Goal: Task Accomplishment & Management: Use online tool/utility

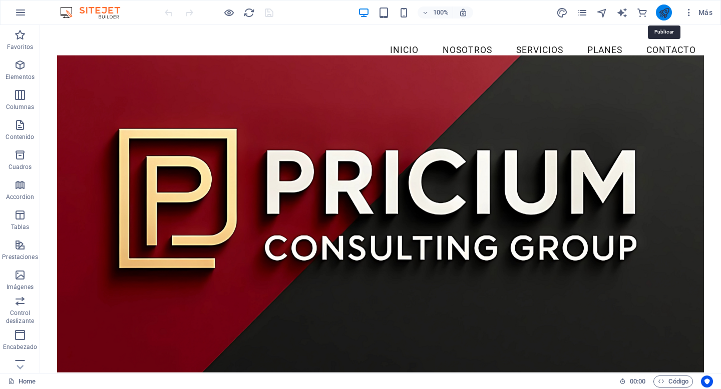
click at [665, 16] on icon "publish" at bounding box center [664, 13] width 12 height 12
click at [695, 15] on span "Más" at bounding box center [697, 13] width 29 height 10
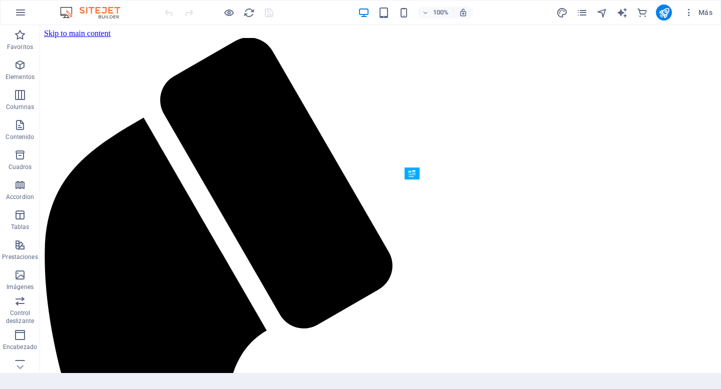
scroll to position [285, 0]
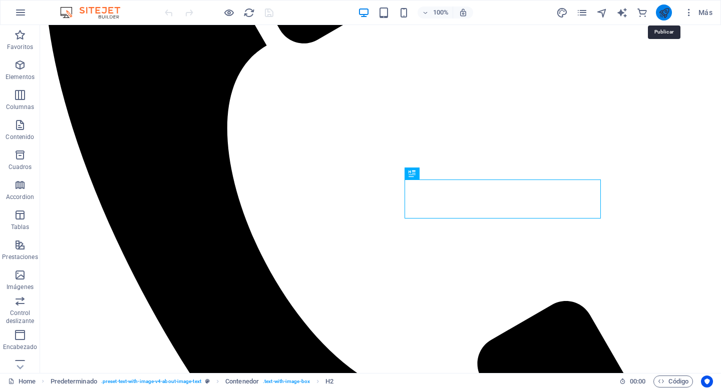
click at [659, 18] on icon "publish" at bounding box center [664, 13] width 12 height 12
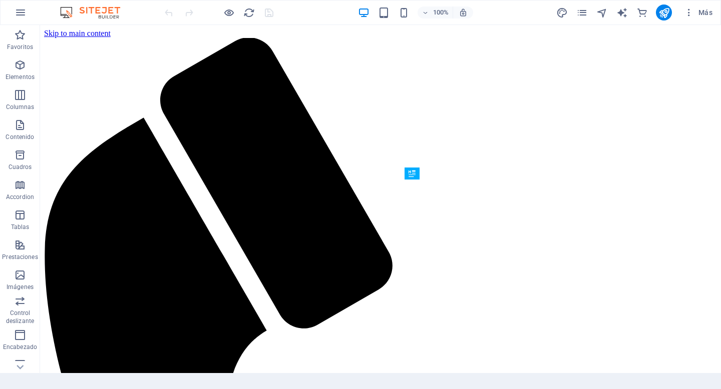
scroll to position [285, 0]
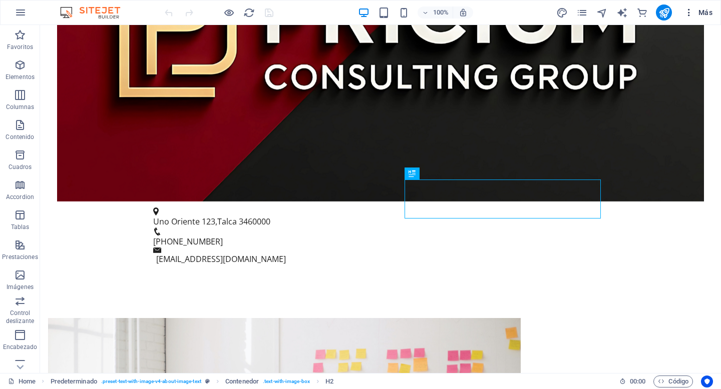
click at [705, 14] on span "Más" at bounding box center [697, 13] width 29 height 10
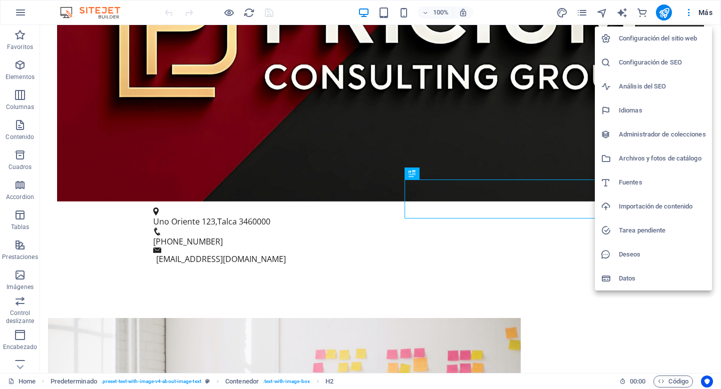
click at [655, 42] on h6 "Configuración del sitio web" at bounding box center [661, 39] width 87 height 12
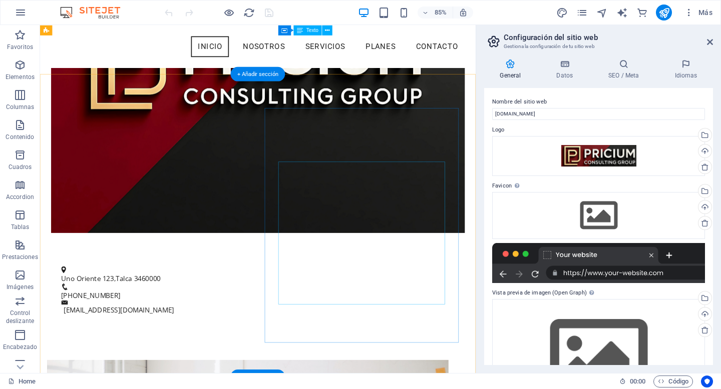
scroll to position [204, 0]
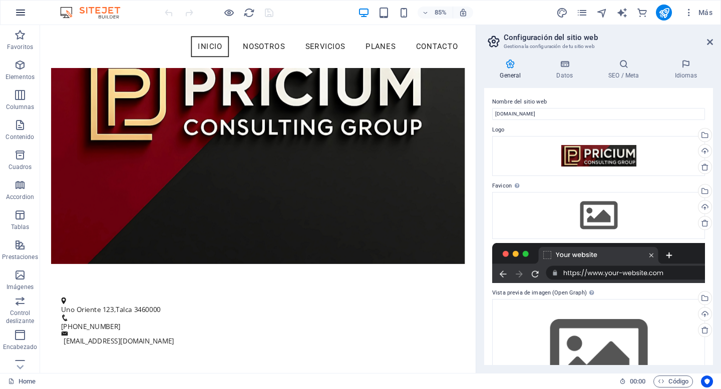
click at [27, 16] on button "button" at bounding box center [21, 13] width 24 height 24
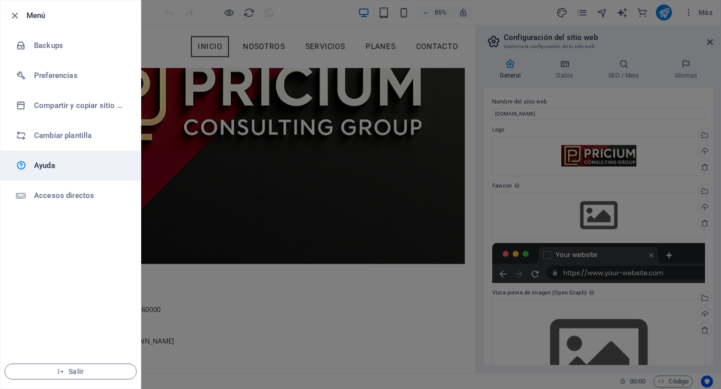
click at [64, 166] on h6 "Ayuda" at bounding box center [80, 166] width 93 height 12
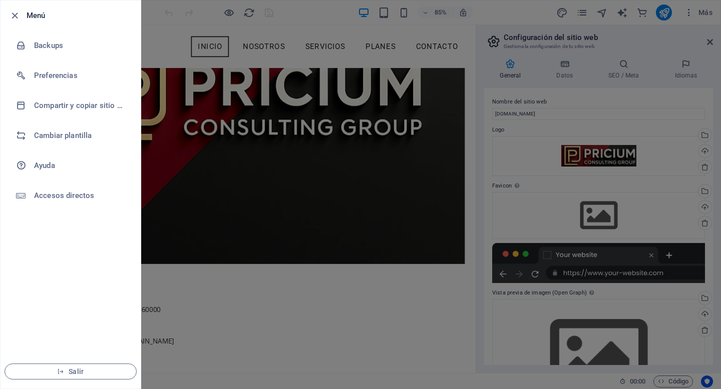
click at [624, 121] on div at bounding box center [360, 194] width 721 height 389
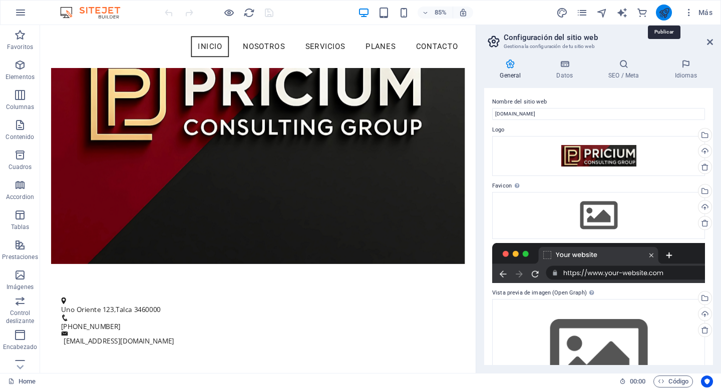
click at [667, 13] on icon "publish" at bounding box center [664, 13] width 12 height 12
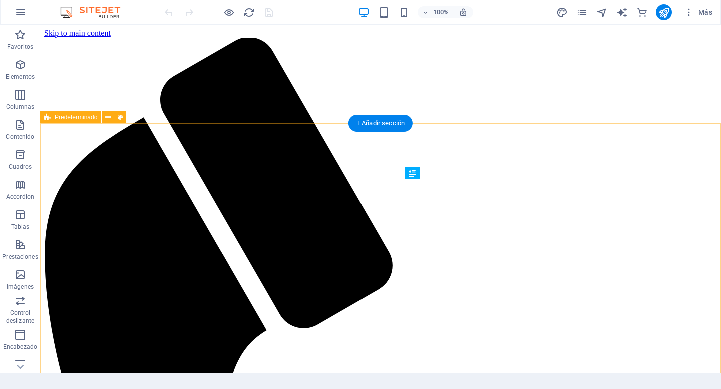
scroll to position [285, 0]
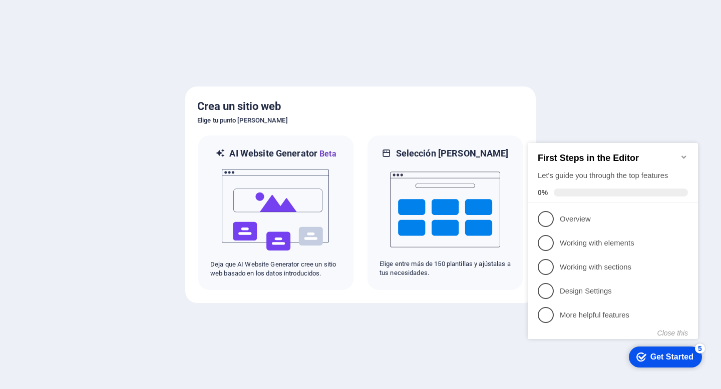
click at [689, 149] on div "First Steps in the Editor Let's guide you through the top features 0%" at bounding box center [612, 173] width 170 height 60
click at [685, 156] on icon "Minimize checklist" at bounding box center [683, 157] width 5 height 3
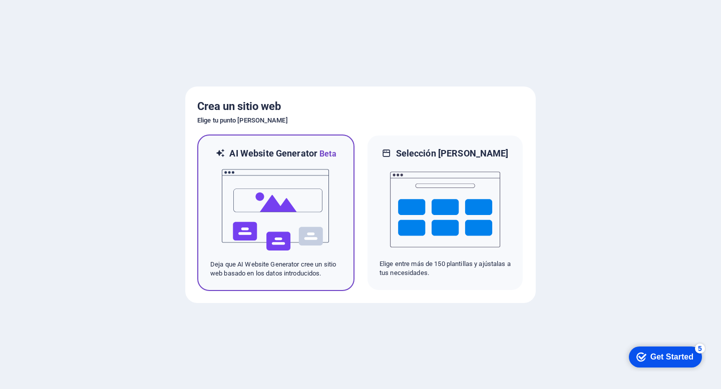
click at [248, 229] on img at bounding box center [276, 210] width 110 height 100
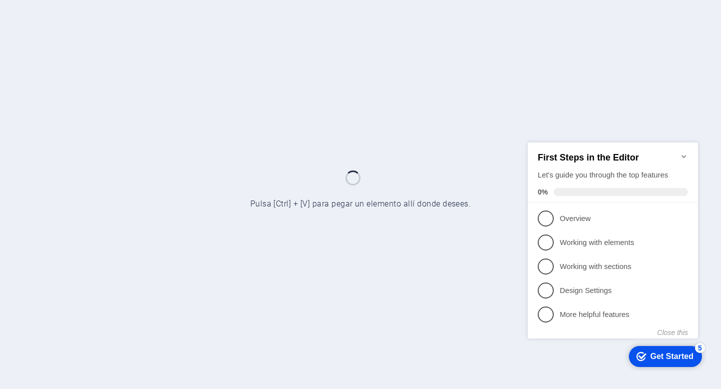
click at [688, 152] on div "First Steps in the Editor Let's guide you through the top features 0%" at bounding box center [612, 172] width 170 height 60
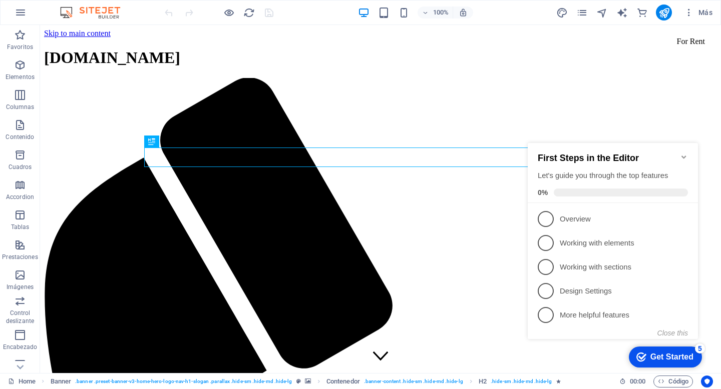
click at [684, 154] on icon "Minimize checklist" at bounding box center [683, 157] width 8 height 8
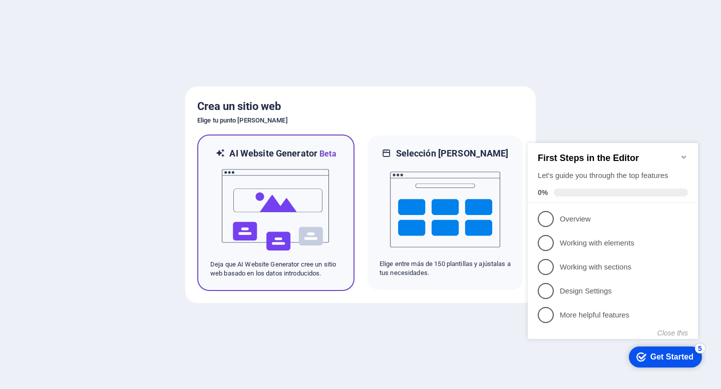
click at [298, 218] on img at bounding box center [276, 210] width 110 height 100
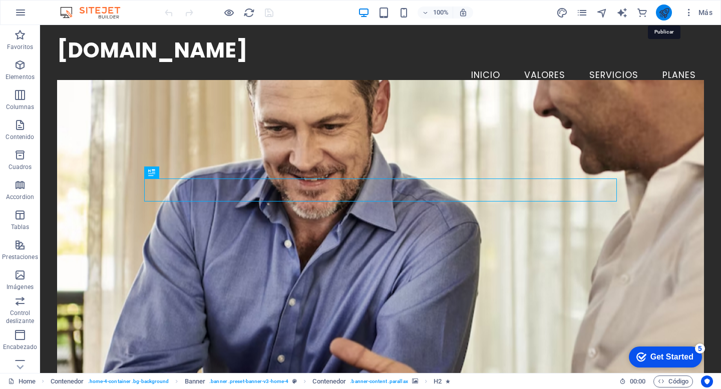
click at [666, 17] on icon "publish" at bounding box center [664, 13] width 12 height 12
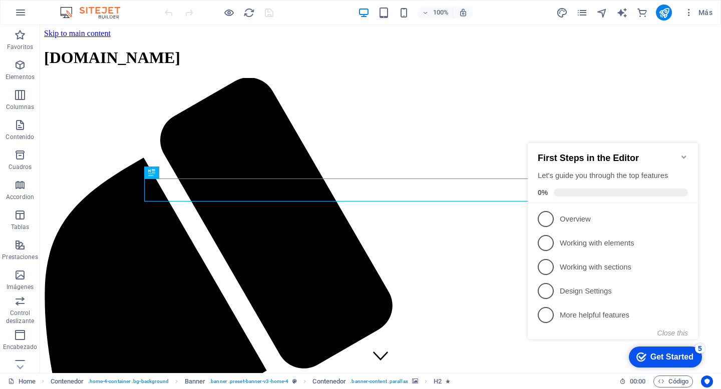
click at [686, 147] on div "First Steps in the Editor Let's guide you through the top features 0%" at bounding box center [612, 173] width 170 height 60
click at [667, 19] on div at bounding box center [663, 13] width 16 height 16
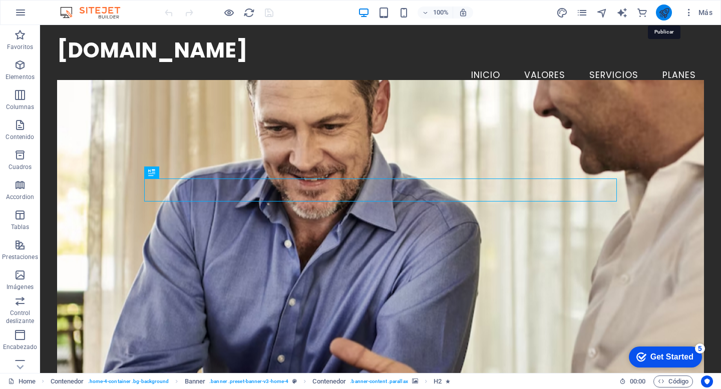
click at [661, 13] on icon "publish" at bounding box center [664, 13] width 12 height 12
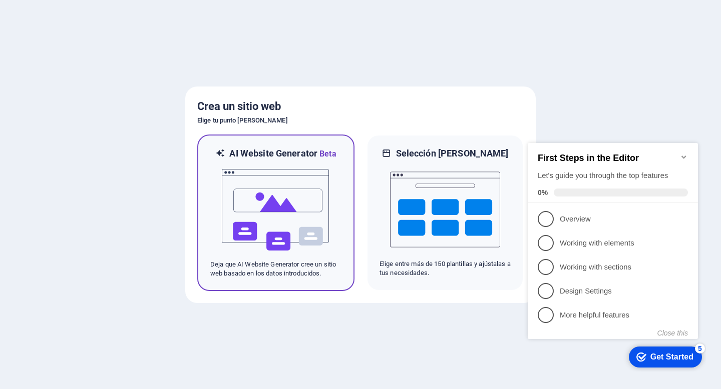
click at [316, 217] on img at bounding box center [276, 210] width 110 height 100
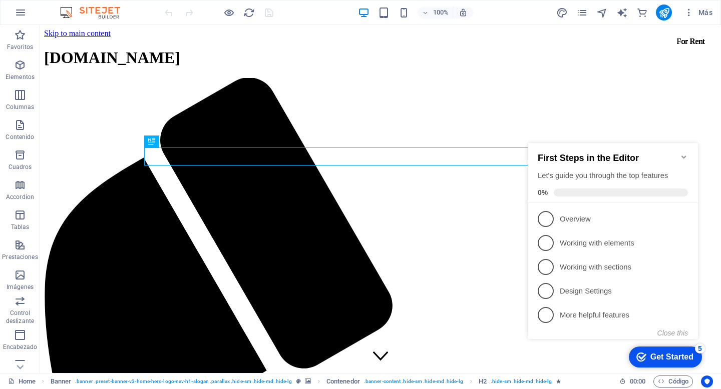
click at [683, 156] on icon "Minimize checklist" at bounding box center [683, 157] width 5 height 3
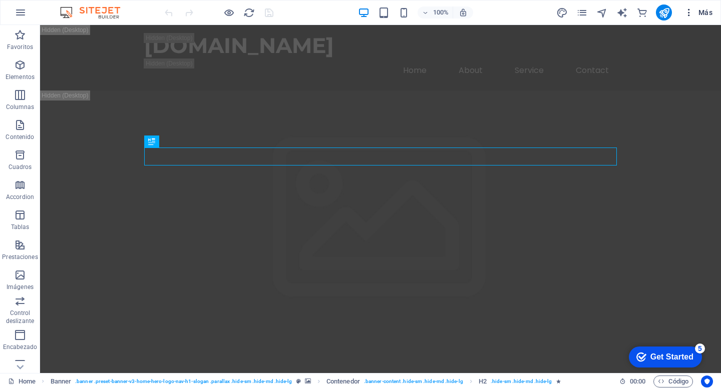
click at [685, 16] on icon "button" at bounding box center [688, 13] width 10 height 10
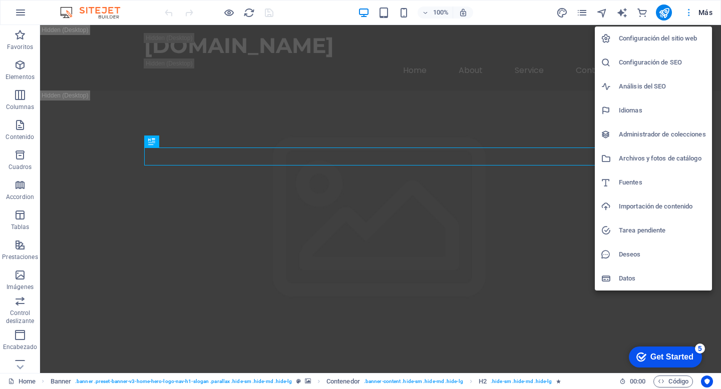
click at [685, 16] on div at bounding box center [360, 194] width 721 height 389
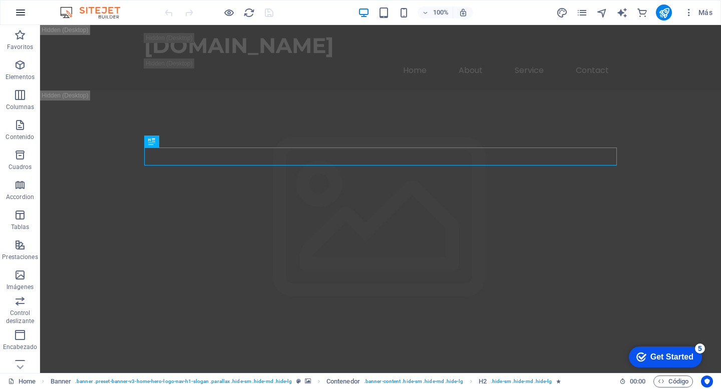
click at [22, 12] on icon "button" at bounding box center [21, 13] width 12 height 12
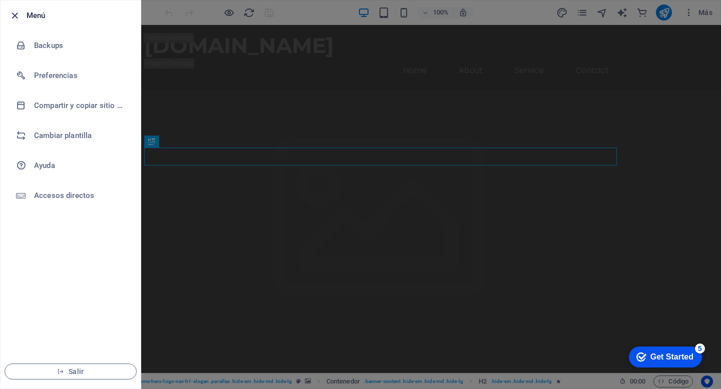
click at [16, 13] on icon "button" at bounding box center [15, 16] width 12 height 12
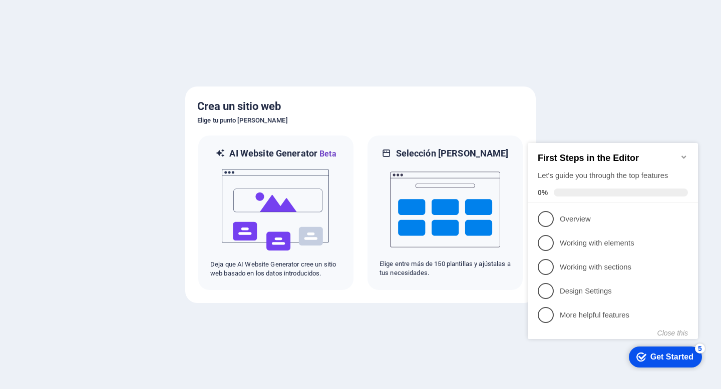
click at [683, 153] on icon "Minimize checklist" at bounding box center [683, 157] width 8 height 8
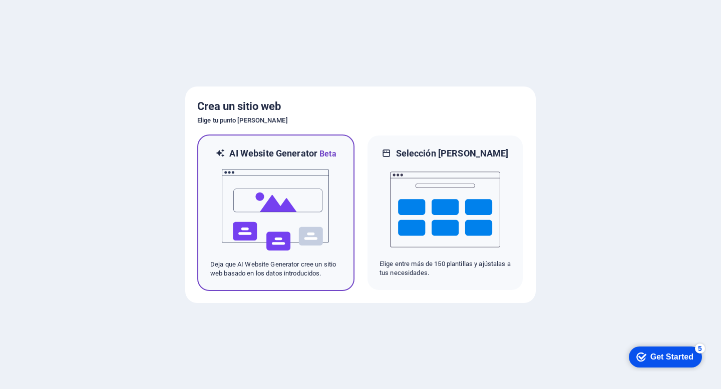
click at [262, 213] on img at bounding box center [276, 210] width 110 height 100
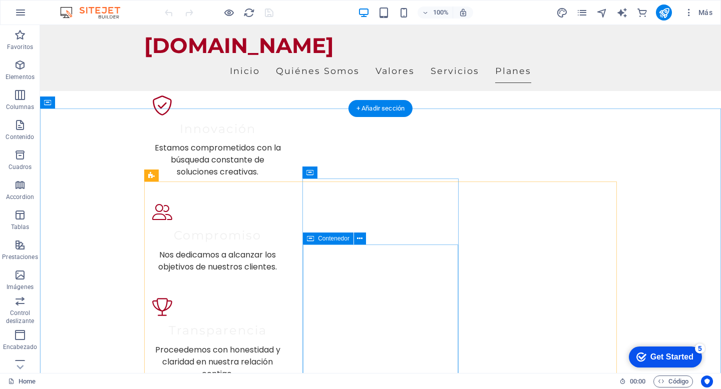
scroll to position [1033, 0]
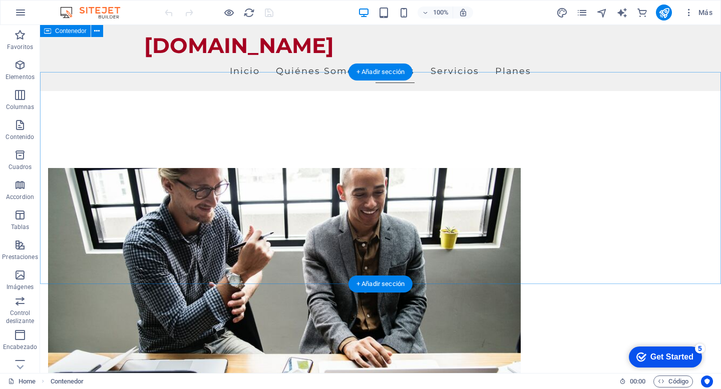
scroll to position [407, 0]
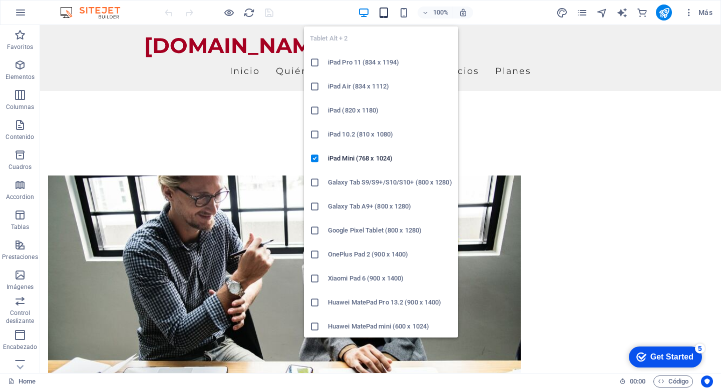
click at [383, 12] on icon "button" at bounding box center [384, 13] width 12 height 12
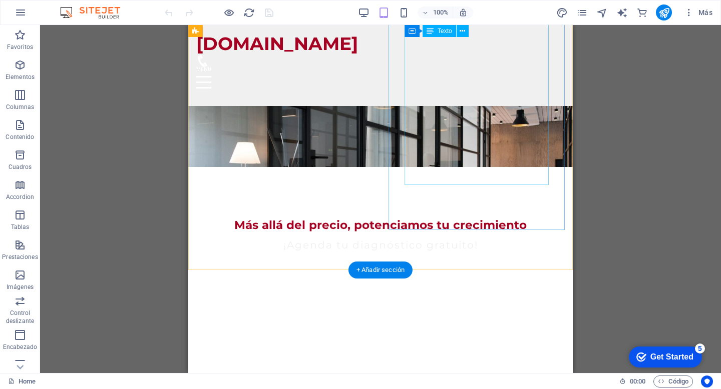
scroll to position [0, 0]
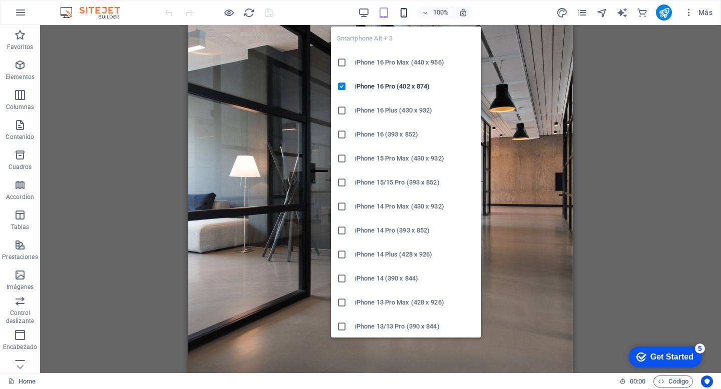
click at [400, 10] on icon "button" at bounding box center [404, 13] width 12 height 12
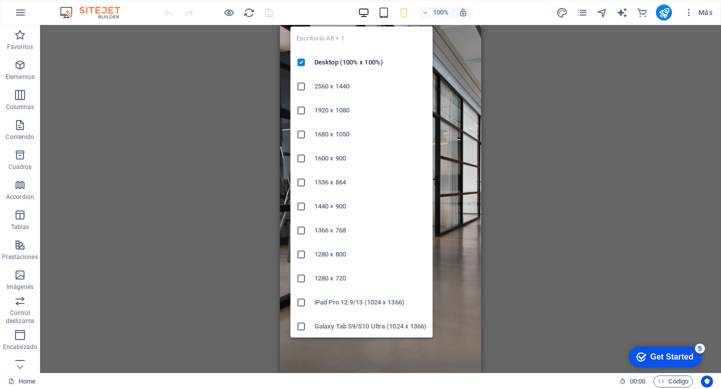
click at [362, 12] on icon "button" at bounding box center [364, 13] width 12 height 12
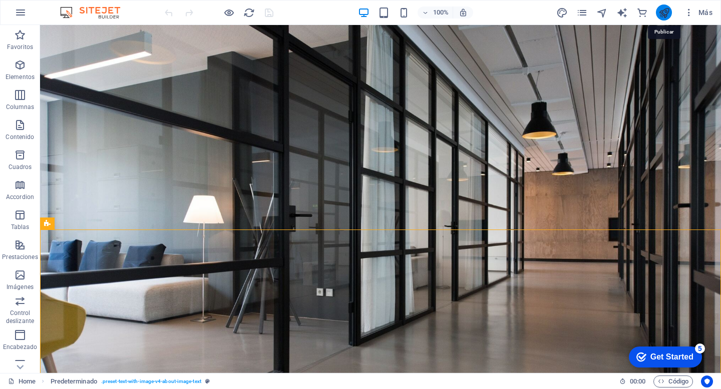
click at [663, 11] on icon "publish" at bounding box center [664, 13] width 12 height 12
